Goal: Task Accomplishment & Management: Use online tool/utility

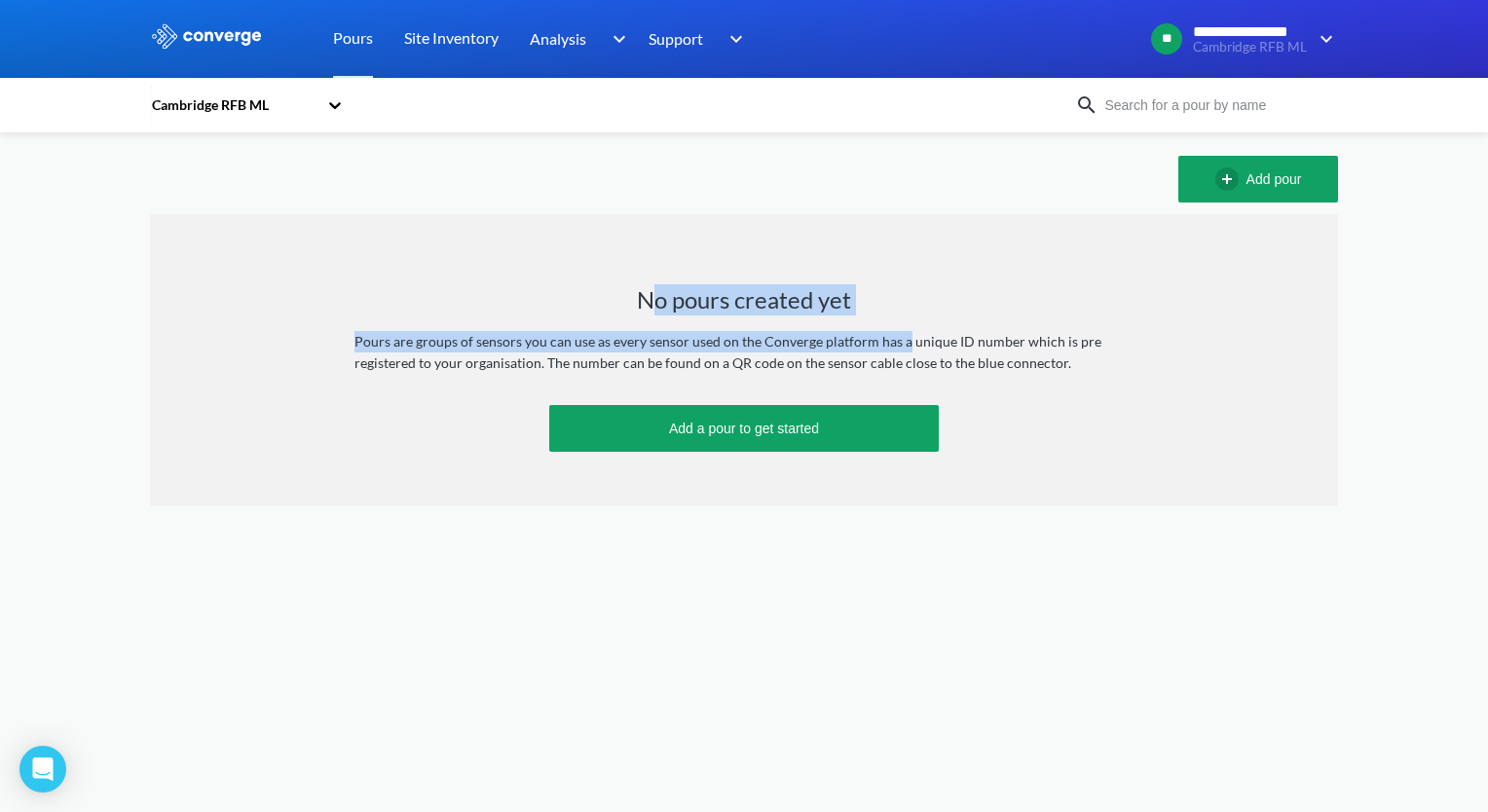
drag, startPoint x: 655, startPoint y: 313, endPoint x: 902, endPoint y: 291, distance: 248.3
click at [902, 291] on div "No pours created yet Pours are groups of sensors you can use as every sensor us…" at bounding box center [744, 360] width 1188 height 292
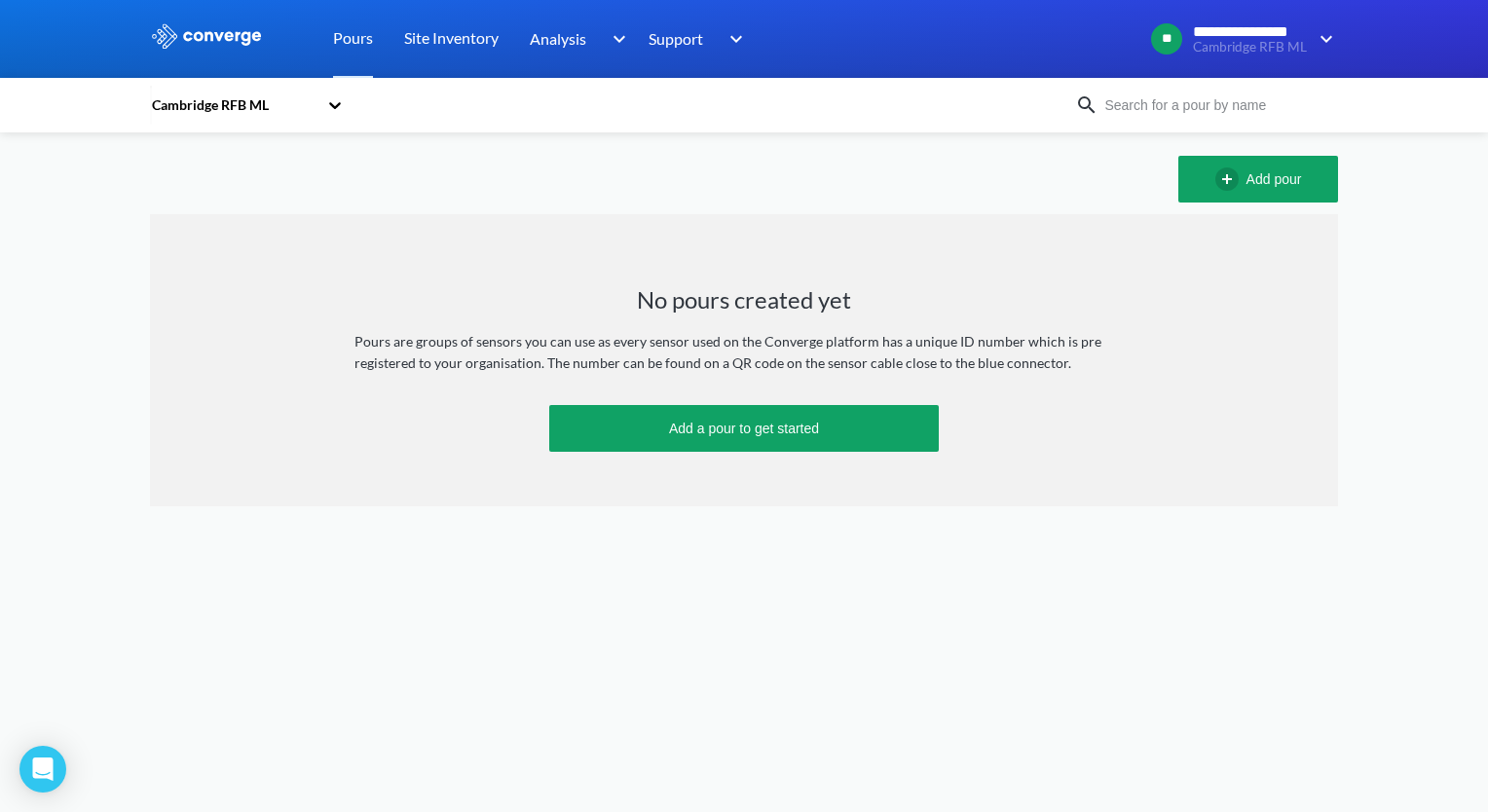
drag, startPoint x: 902, startPoint y: 291, endPoint x: 936, endPoint y: 292, distance: 34.1
click at [936, 292] on div "No pours created yet Pours are groups of sensors you can use as every sensor us…" at bounding box center [744, 360] width 1188 height 292
click at [276, 115] on div "Cambridge RFB ML" at bounding box center [234, 104] width 168 height 21
click at [218, 226] on div "NHM Unlocked" at bounding box center [247, 231] width 195 height 37
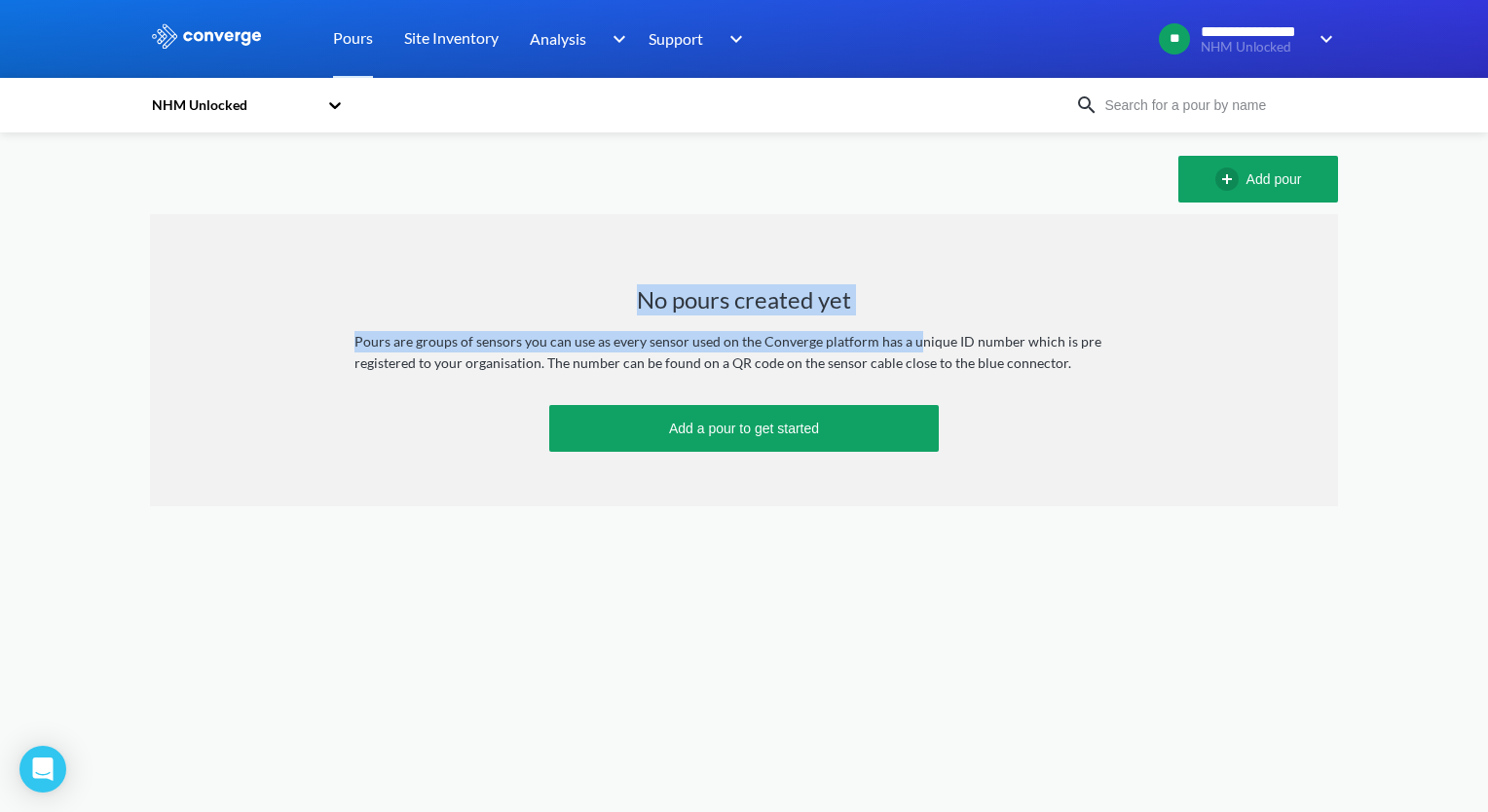
drag, startPoint x: 624, startPoint y: 279, endPoint x: 914, endPoint y: 288, distance: 289.5
click at [914, 288] on div "No pours created yet Pours are groups of sensors you can use as every sensor us…" at bounding box center [744, 360] width 1188 height 292
click at [915, 288] on div "No pours created yet Pours are groups of sensors you can use as every sensor us…" at bounding box center [744, 360] width 1188 height 292
click at [886, 318] on div "No pours created yet Pours are groups of sensors you can use as every sensor us…" at bounding box center [744, 360] width 1188 height 292
